Goal: Communication & Community: Ask a question

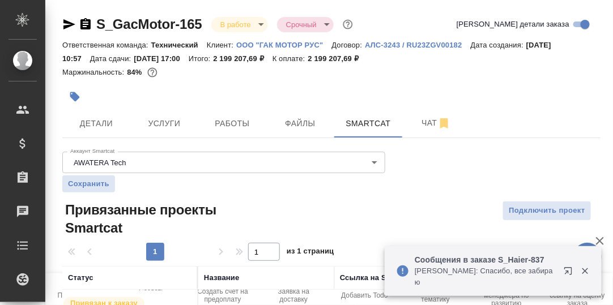
scroll to position [62, 0]
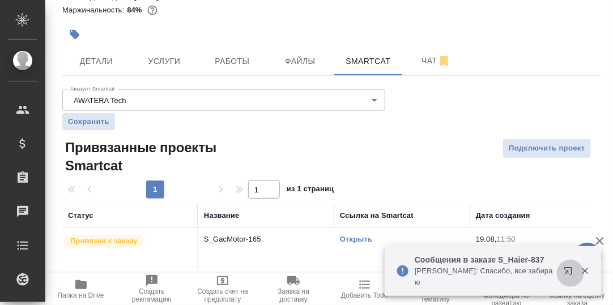
click at [570, 276] on icon "button" at bounding box center [570, 274] width 14 height 14
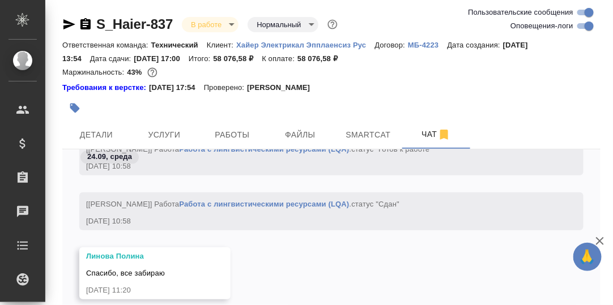
scroll to position [79, 0]
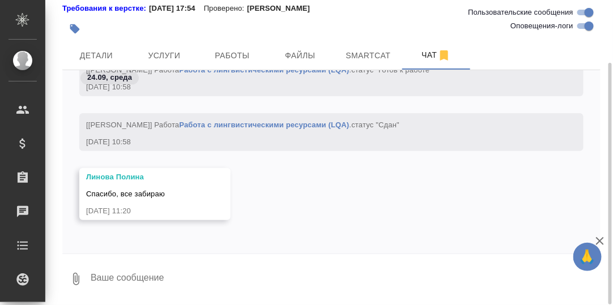
click at [175, 283] on textarea at bounding box center [344, 279] width 511 height 39
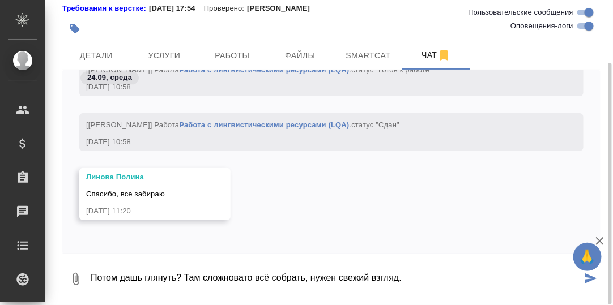
type textarea "Потом дашь глянуть? Там сложновато всё собрать, нужен свежий взгляд."
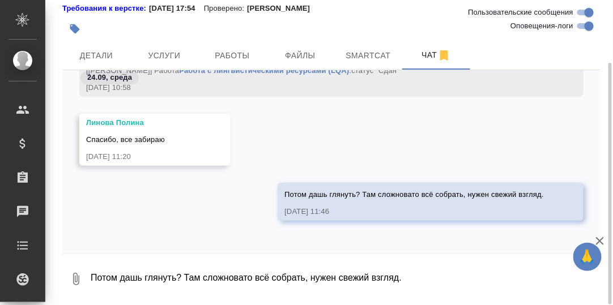
scroll to position [39582, 0]
